Goal: Navigation & Orientation: Understand site structure

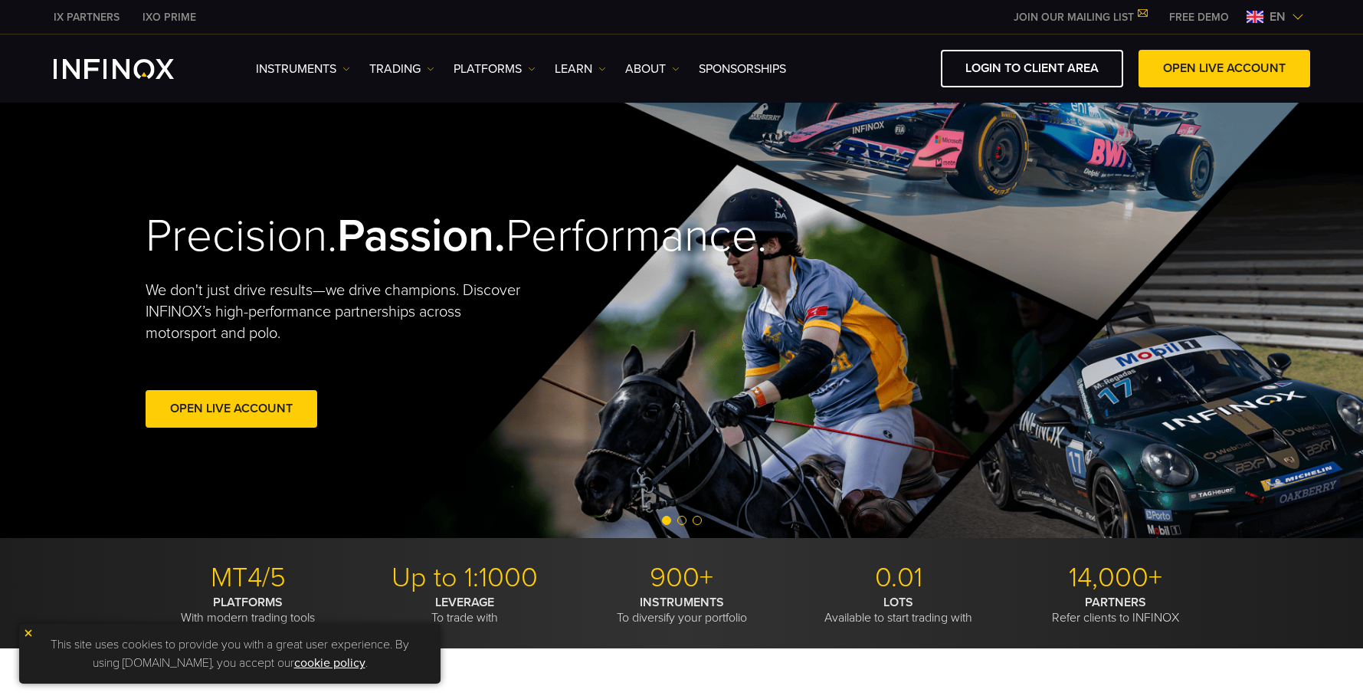
click at [1287, 16] on span "en" at bounding box center [1277, 17] width 28 height 18
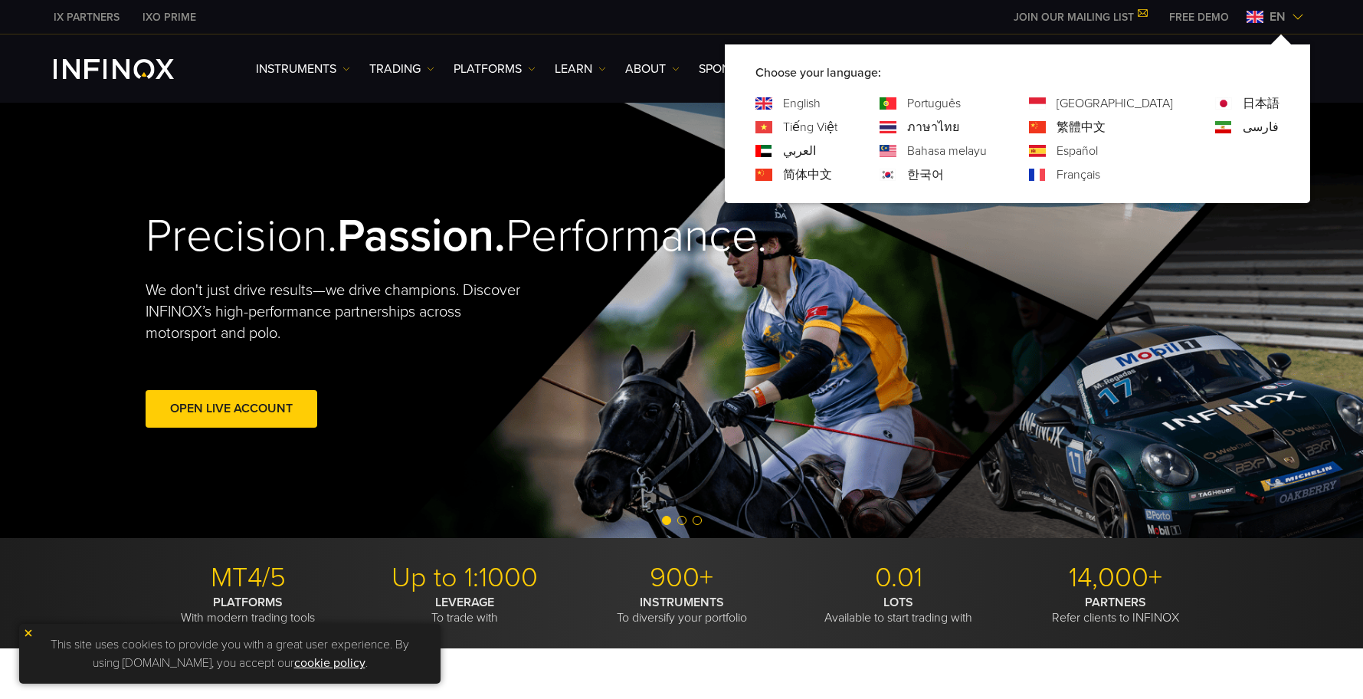
click at [944, 171] on link "한국어" at bounding box center [925, 174] width 37 height 18
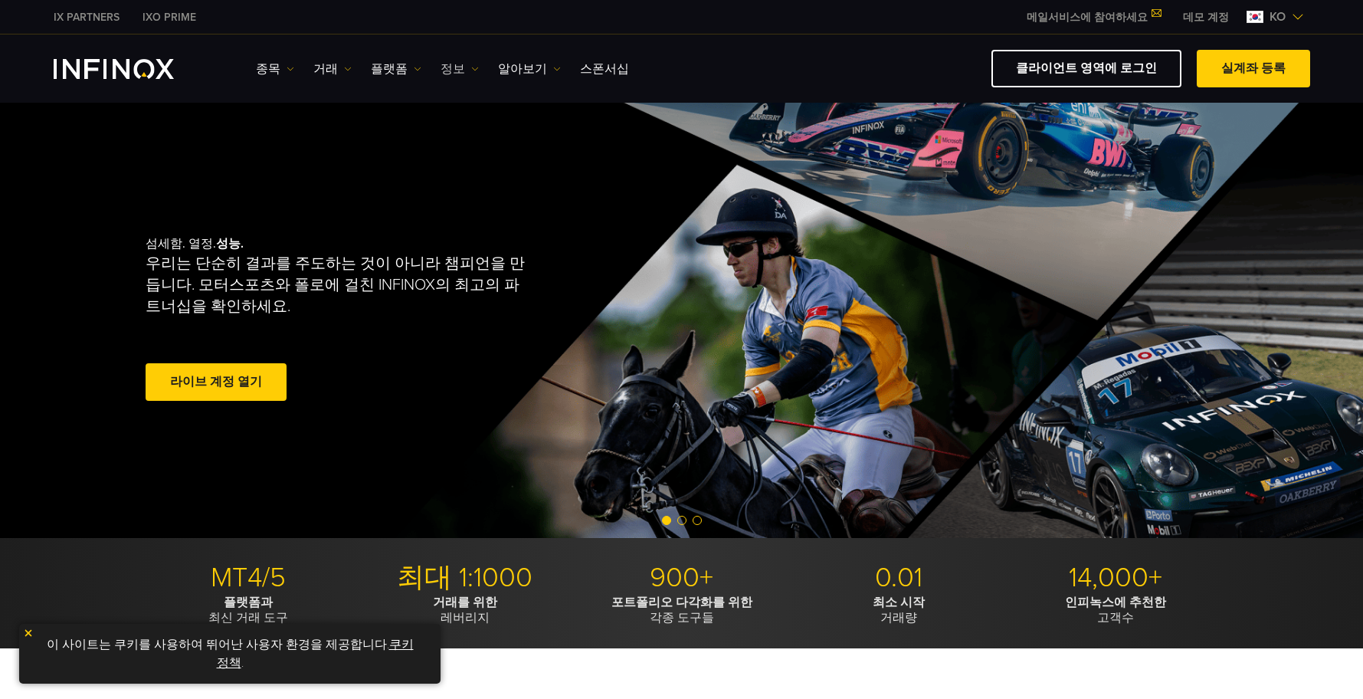
click at [459, 64] on link "정보" at bounding box center [459, 69] width 38 height 18
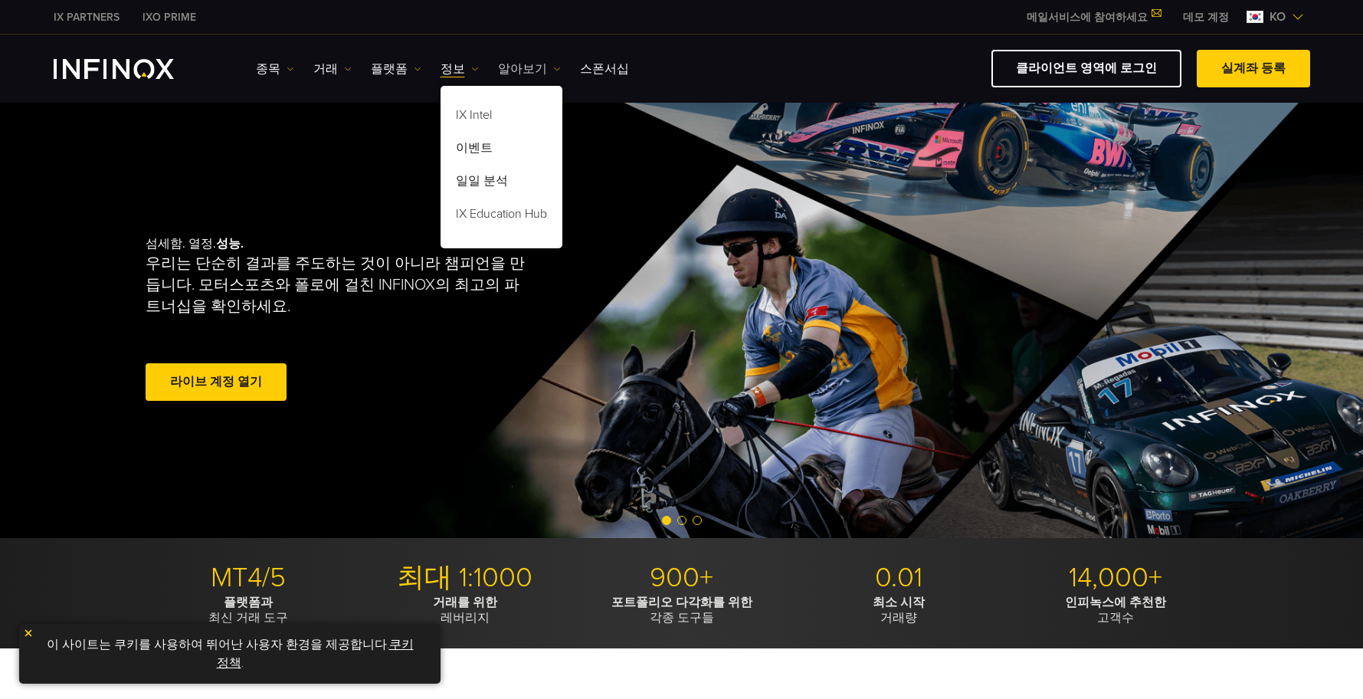
click at [526, 63] on link "알아보기" at bounding box center [529, 69] width 63 height 18
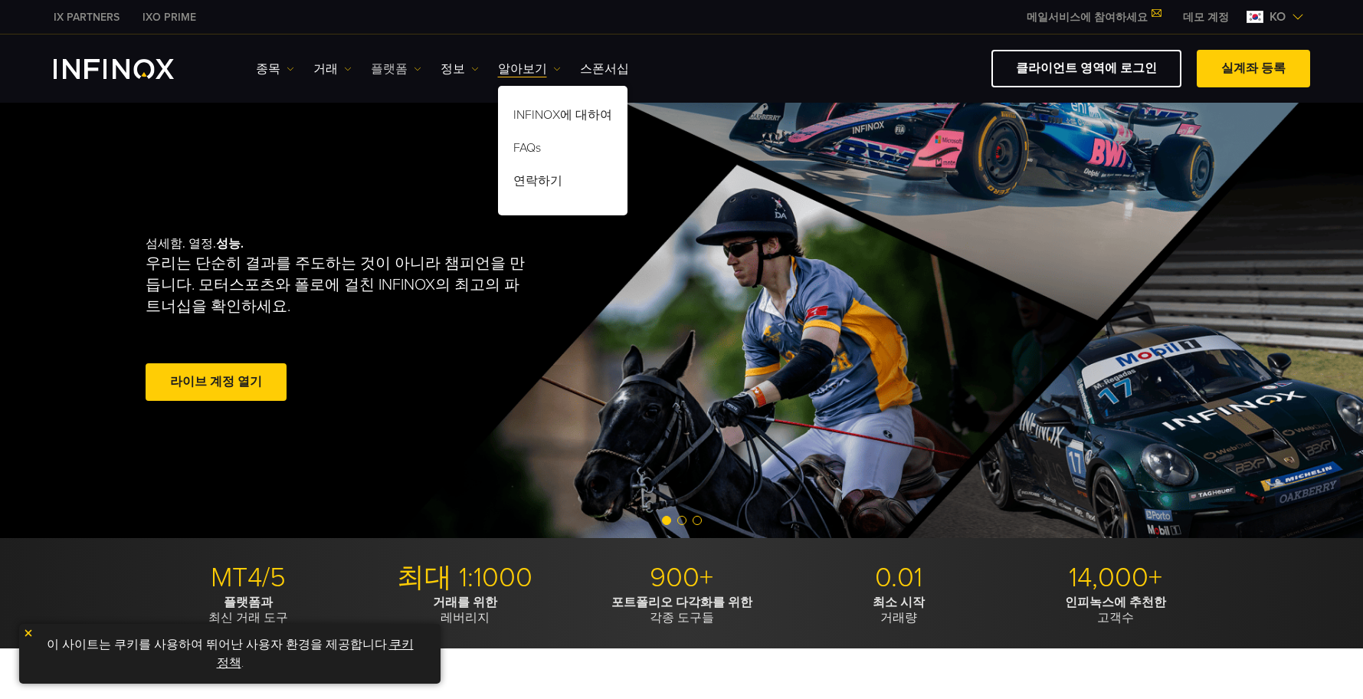
click at [400, 67] on link "플랫폼" at bounding box center [396, 69] width 51 height 18
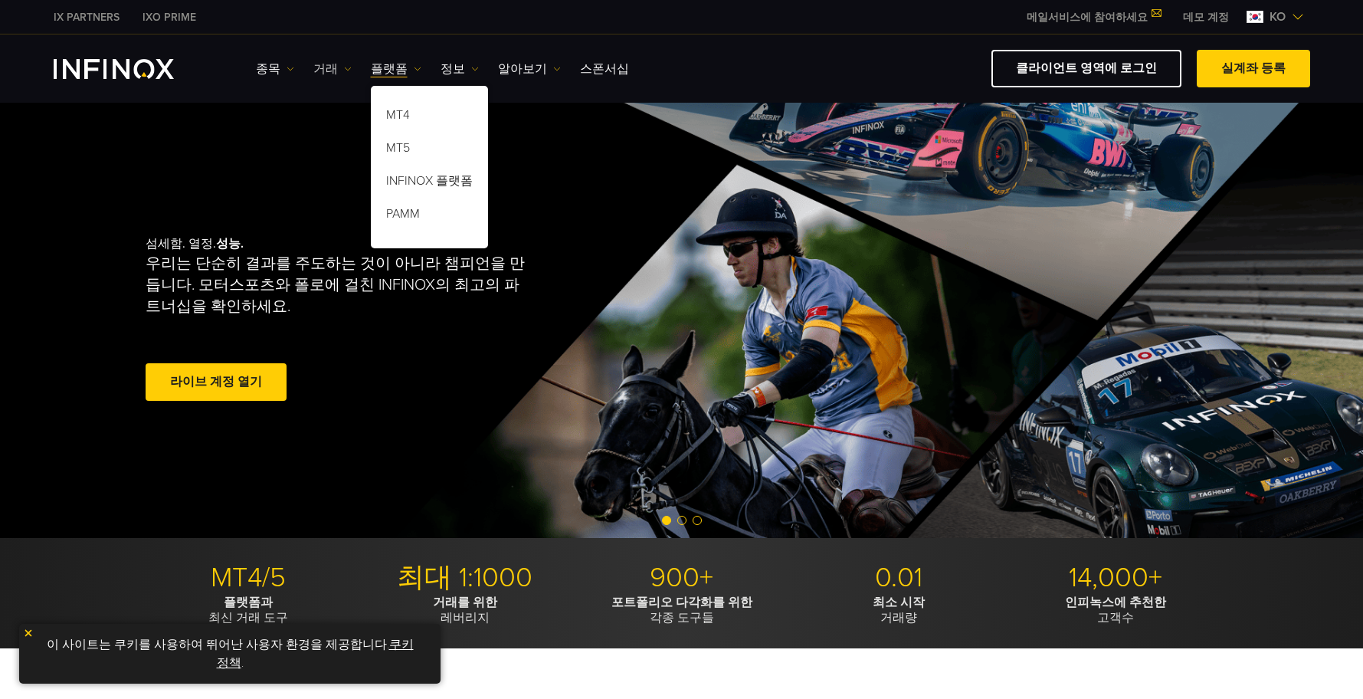
click at [344, 65] on img at bounding box center [348, 69] width 8 height 8
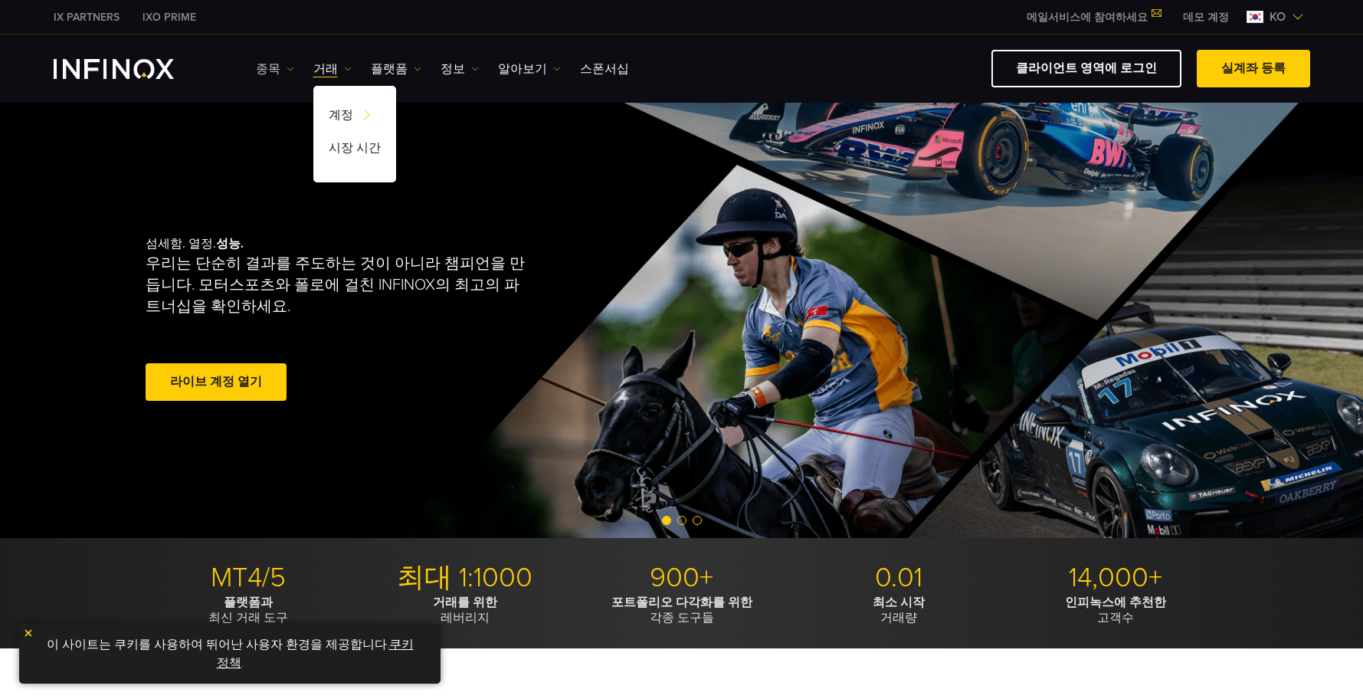
click at [270, 65] on link "종목" at bounding box center [275, 69] width 38 height 18
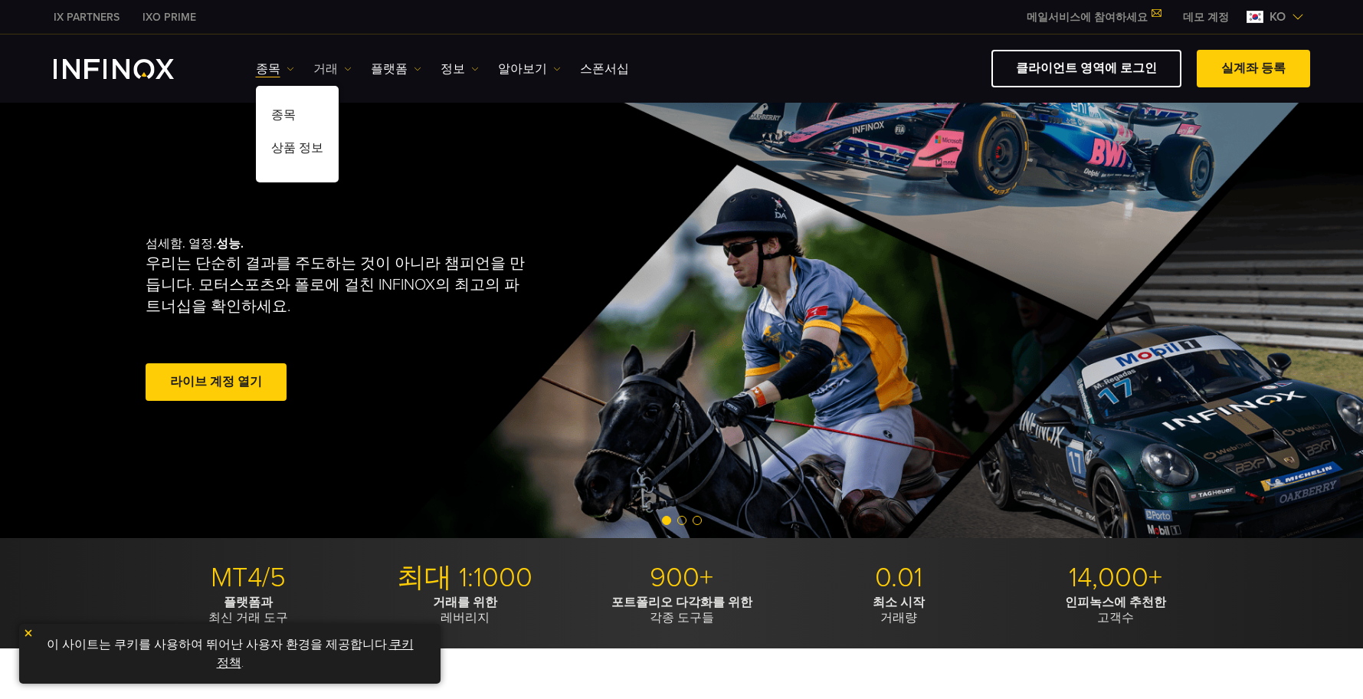
click at [324, 63] on link "거래" at bounding box center [332, 69] width 38 height 18
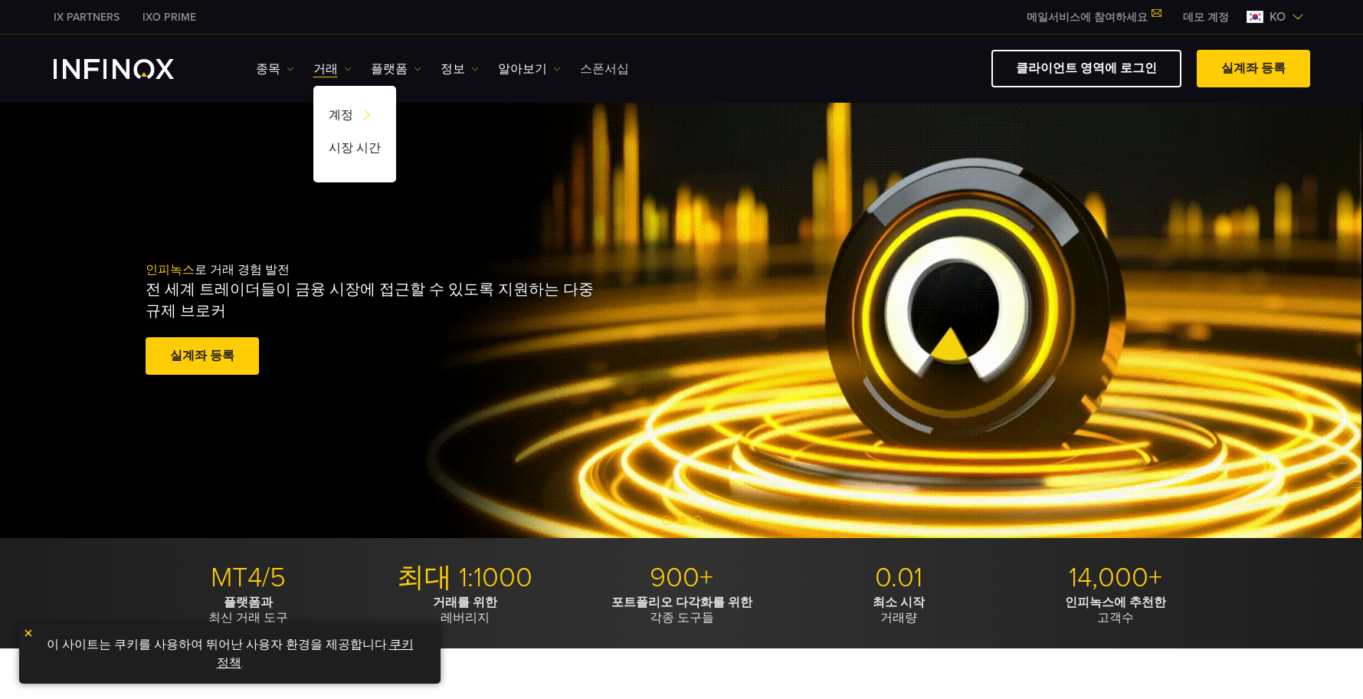
click at [595, 71] on link "스폰서십" at bounding box center [604, 69] width 49 height 18
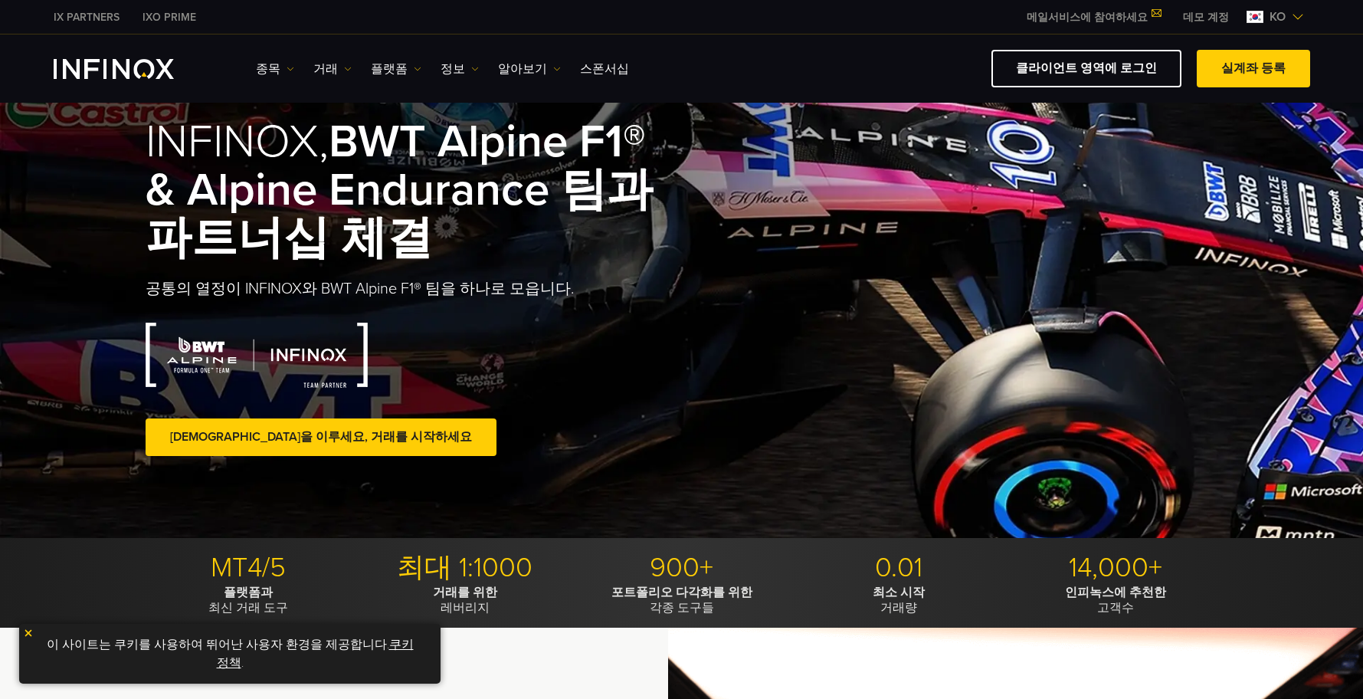
scroll to position [306, 0]
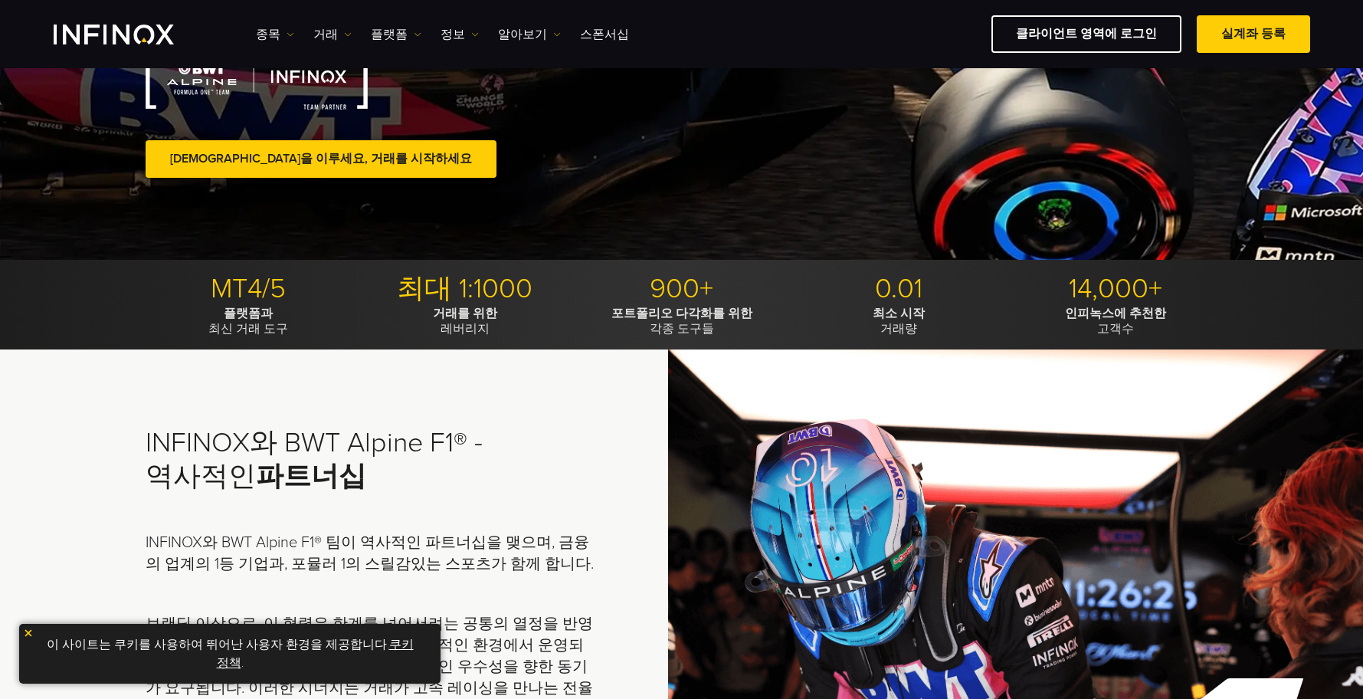
click at [321, 159] on span at bounding box center [321, 159] width 0 height 0
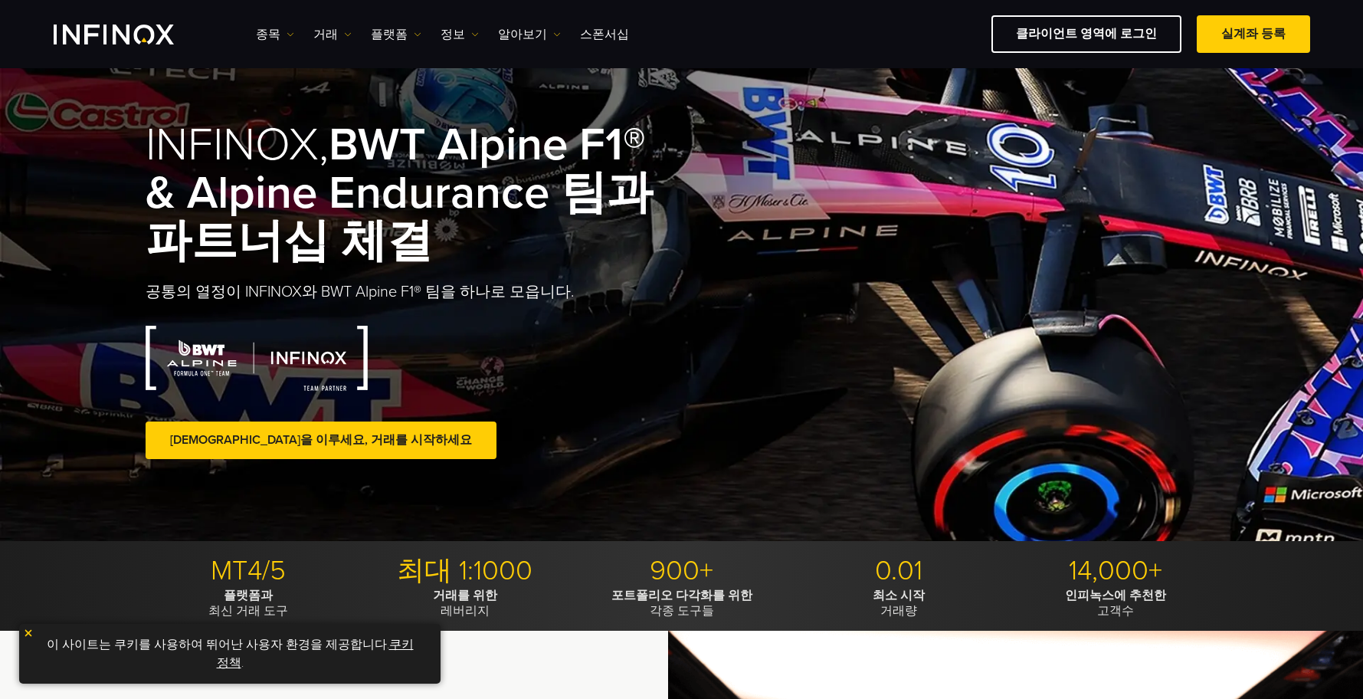
scroll to position [0, 0]
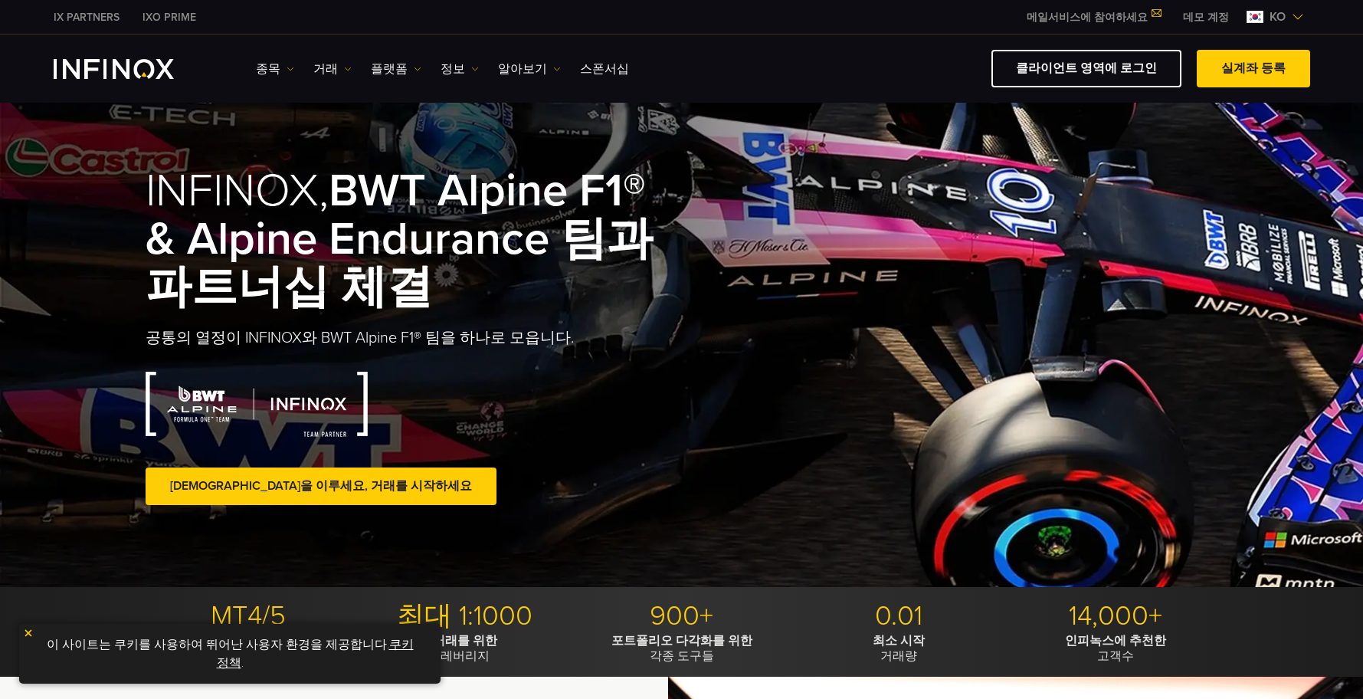
click at [93, 18] on link "IX PARTNERS" at bounding box center [86, 17] width 89 height 16
